Goal: Navigation & Orientation: Find specific page/section

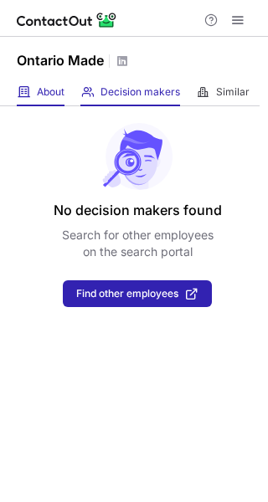
click at [39, 80] on div "About About Company" at bounding box center [41, 93] width 48 height 28
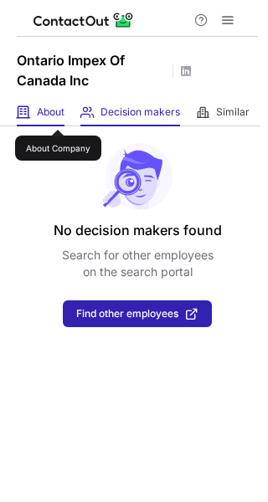
click at [58, 115] on span "About" at bounding box center [51, 111] width 28 height 13
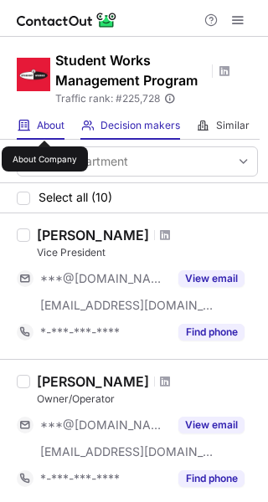
click at [44, 125] on span "About" at bounding box center [51, 125] width 28 height 13
